Goal: Navigation & Orientation: Find specific page/section

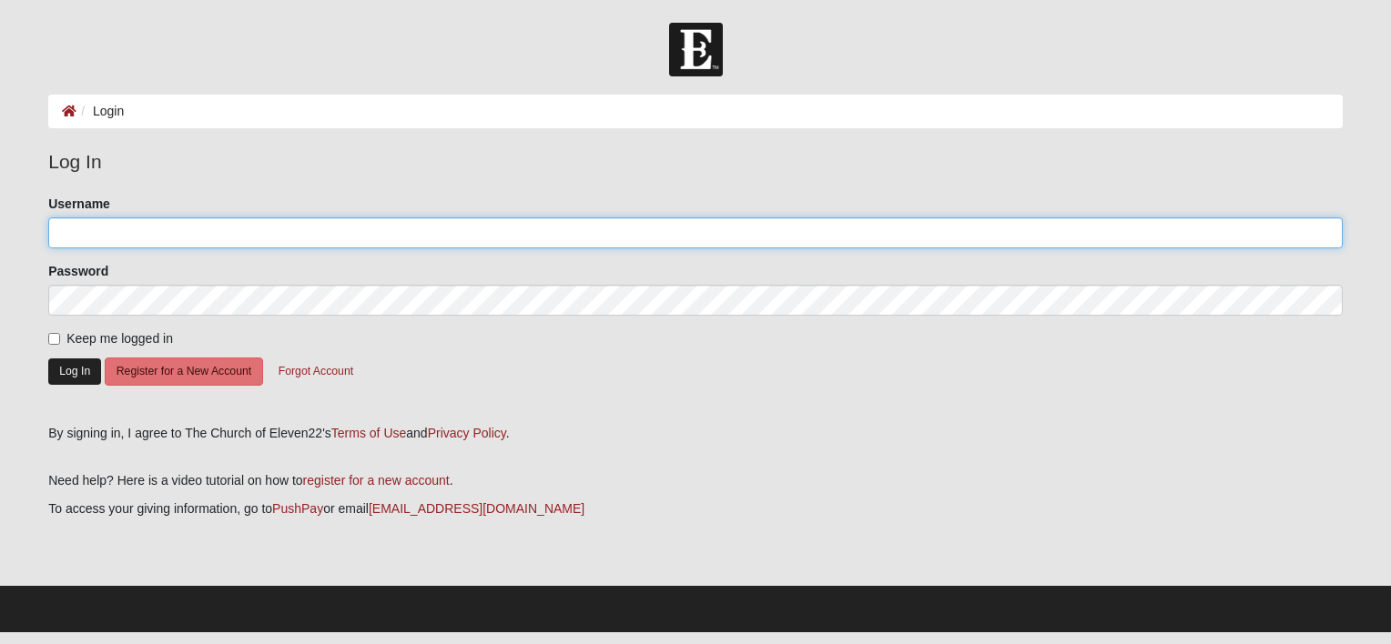
type input "matt@gottlieb.com"
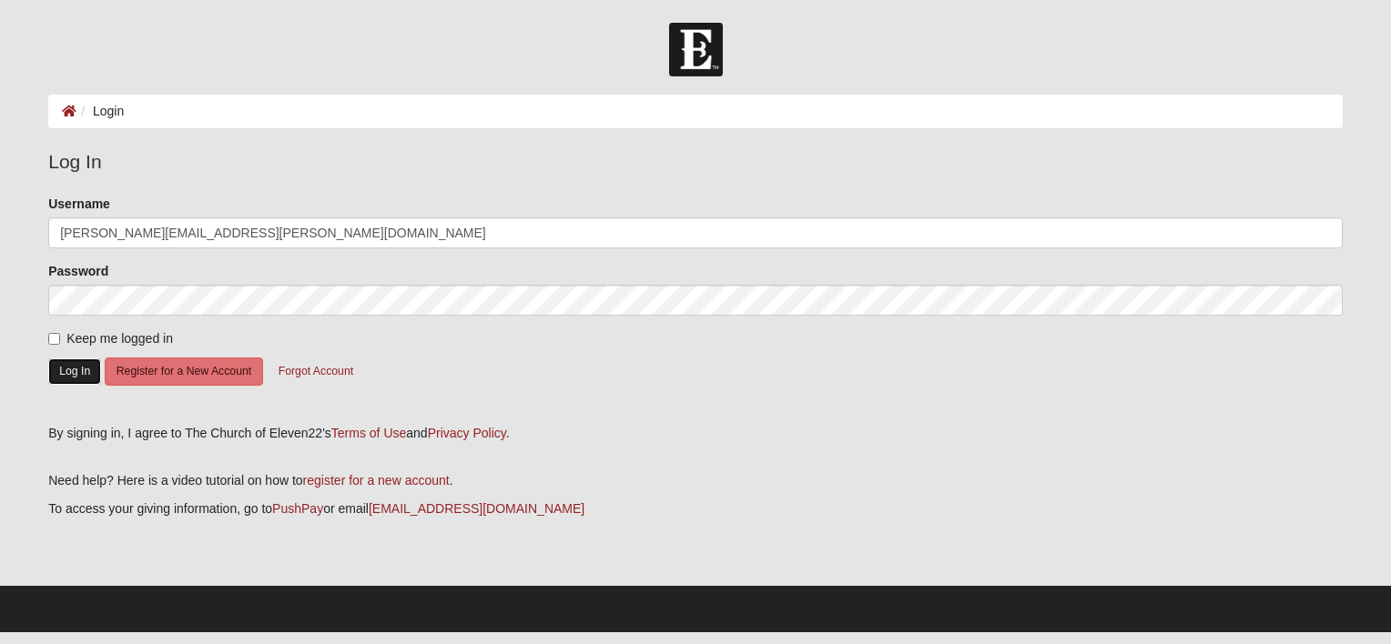
click at [70, 371] on button "Log In" at bounding box center [74, 372] width 53 height 26
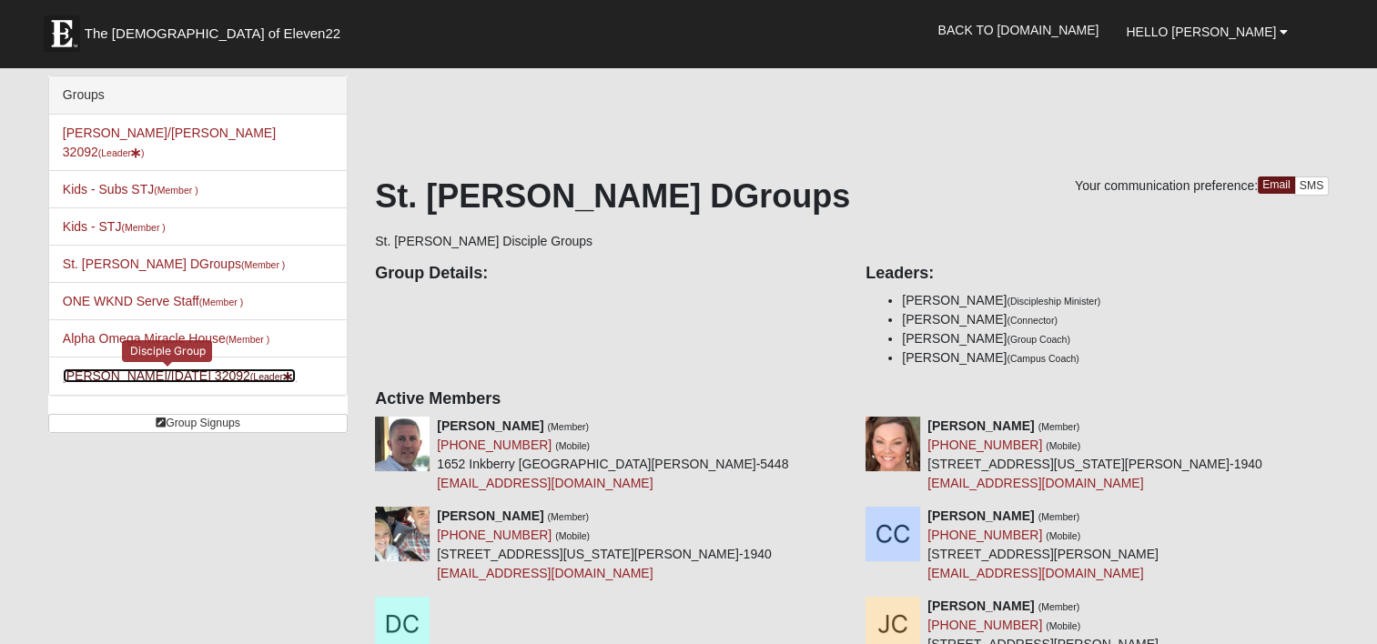
click at [128, 369] on link "[PERSON_NAME]/[DATE] 32092 (Leader )" at bounding box center [180, 376] width 234 height 15
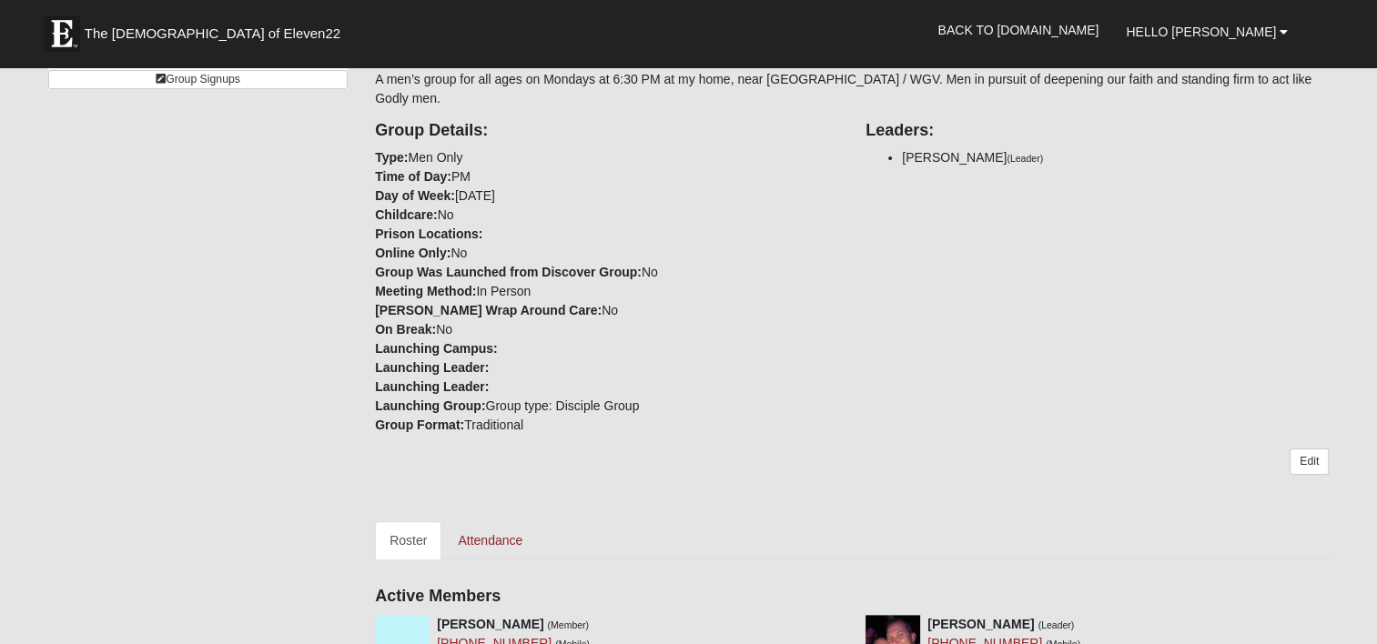
scroll to position [335, 0]
